Goal: Task Accomplishment & Management: Manage account settings

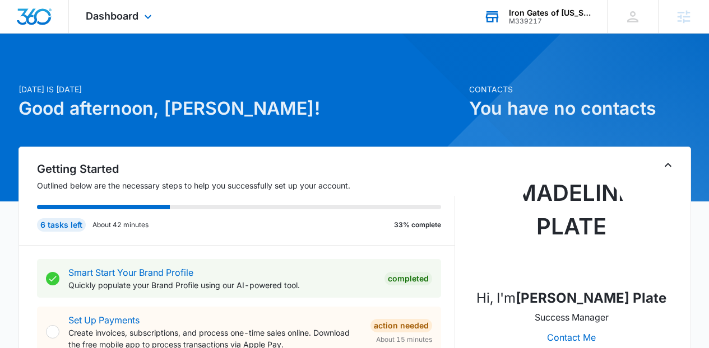
click at [524, 18] on div "M339217" at bounding box center [550, 21] width 82 height 8
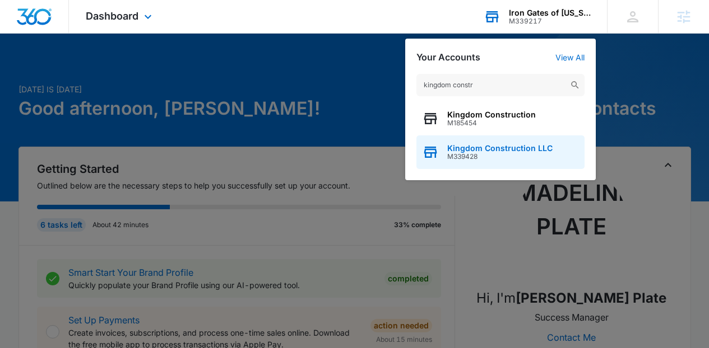
type input "kingdom constr"
click at [475, 152] on span "Kingdom Construction LLC" at bounding box center [499, 148] width 105 height 9
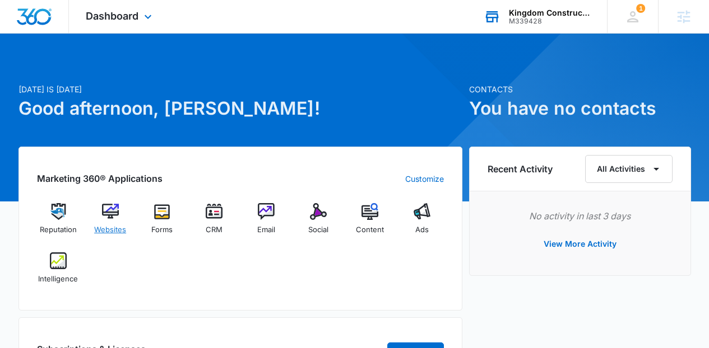
click at [110, 216] on img at bounding box center [110, 211] width 17 height 17
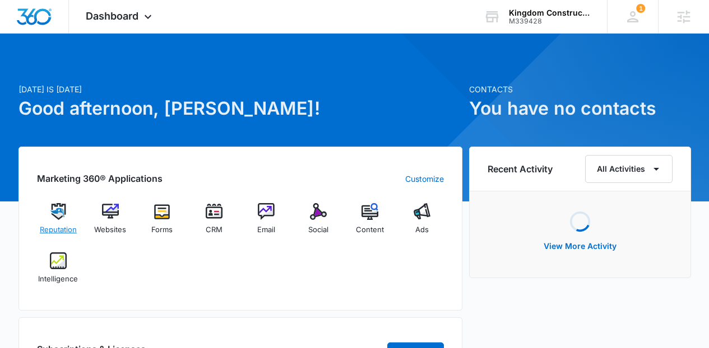
click at [58, 228] on span "Reputation" at bounding box center [58, 230] width 37 height 11
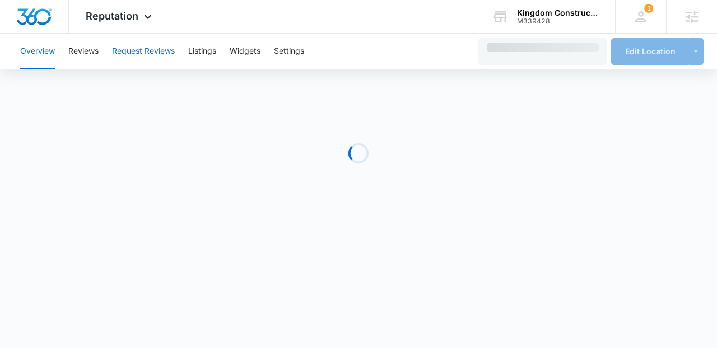
click at [148, 54] on button "Request Reviews" at bounding box center [143, 52] width 63 height 36
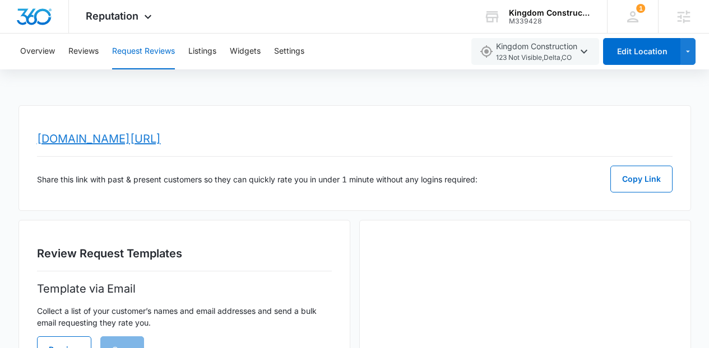
click at [161, 140] on link "[DOMAIN_NAME][URL]" at bounding box center [99, 138] width 124 height 13
click at [153, 11] on div "Reputation Apps Reputation Websites Forms CRM Email Social Content Ads Intellig…" at bounding box center [120, 16] width 103 height 33
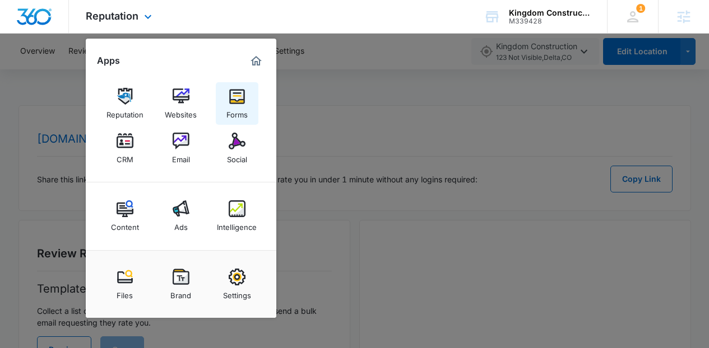
click at [224, 87] on link "Forms" at bounding box center [237, 103] width 43 height 43
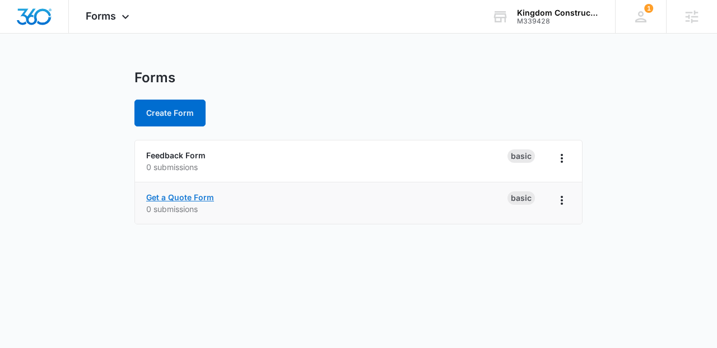
click at [191, 196] on link "Get a Quote Form" at bounding box center [180, 198] width 68 height 10
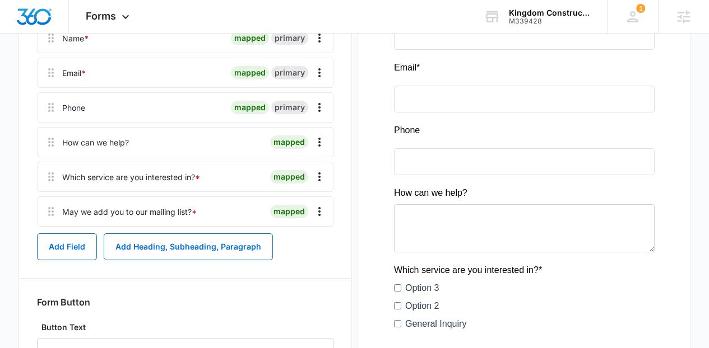
scroll to position [208, 0]
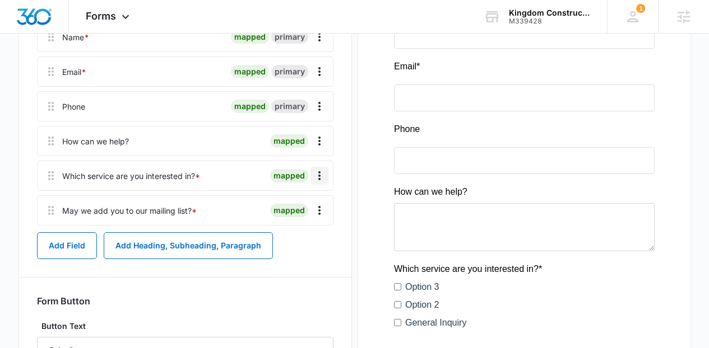
click at [323, 176] on icon "Overflow Menu" at bounding box center [319, 175] width 13 height 13
click at [309, 229] on button "Delete" at bounding box center [296, 224] width 64 height 17
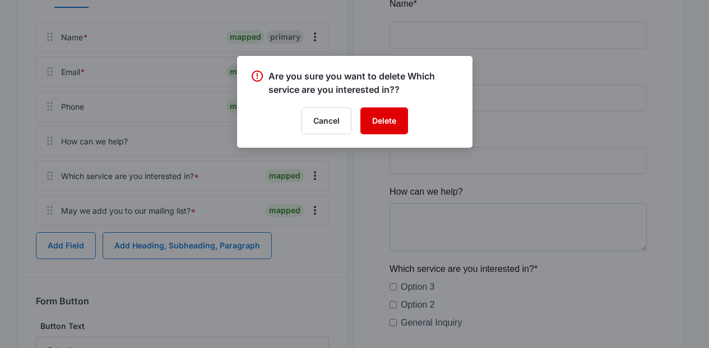
click at [378, 123] on button "Delete" at bounding box center [384, 121] width 48 height 27
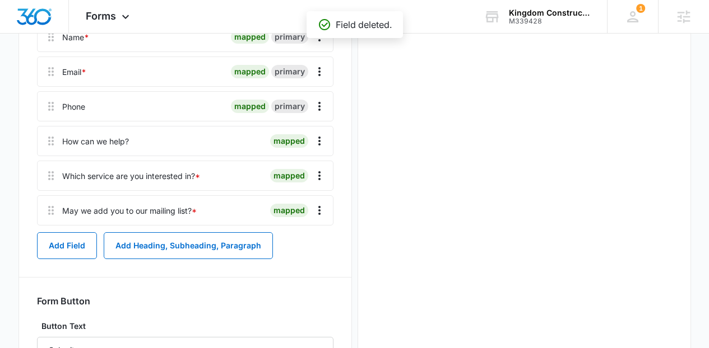
scroll to position [0, 0]
